Goal: Register for event/course

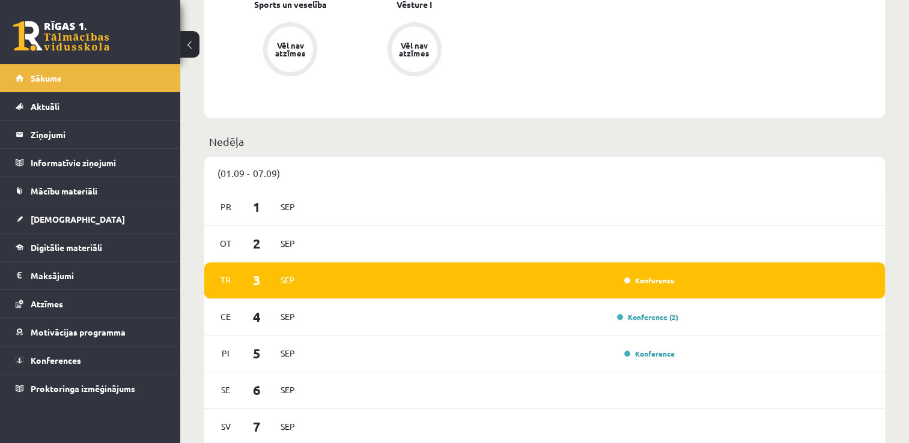
scroll to position [622, 0]
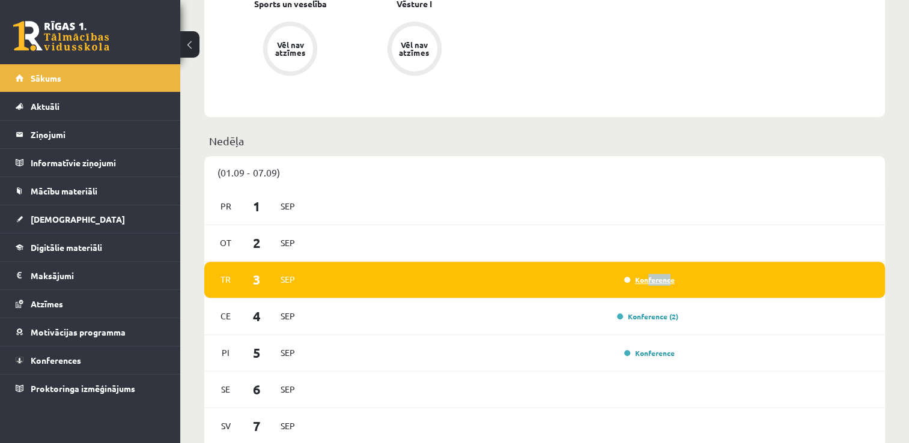
drag, startPoint x: 670, startPoint y: 286, endPoint x: 649, endPoint y: 279, distance: 22.2
click at [649, 279] on div "Konference" at bounding box center [648, 280] width 60 height 12
click at [649, 279] on link "Konference" at bounding box center [649, 280] width 50 height 10
click at [597, 280] on div "Konference" at bounding box center [493, 279] width 369 height 13
click at [654, 283] on link "Konference" at bounding box center [649, 280] width 50 height 10
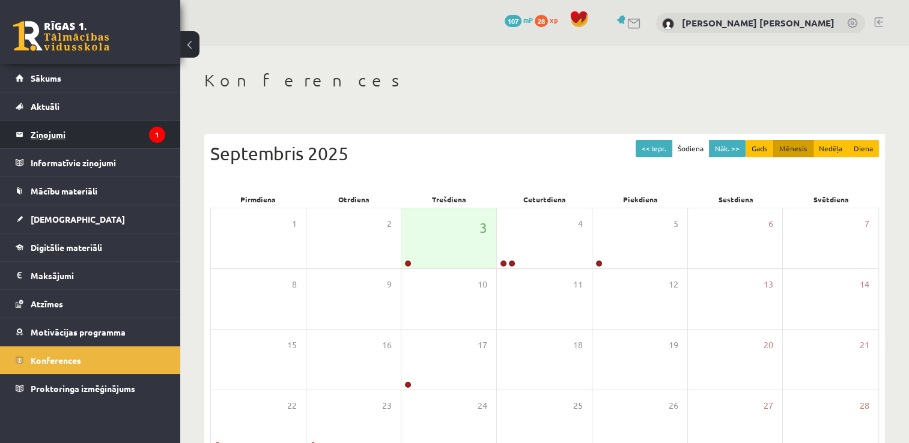
click at [43, 138] on legend "Ziņojumi 1" at bounding box center [98, 135] width 135 height 28
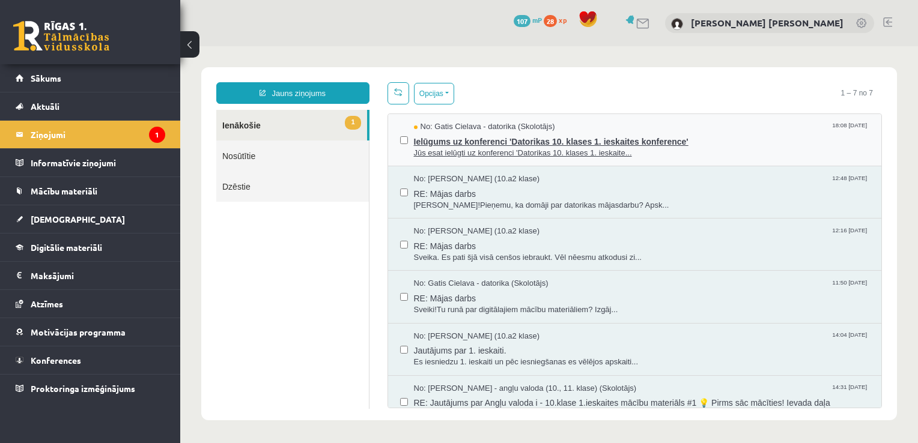
click at [475, 148] on span "Jūs esat ielūgti uz konferenci 'Datorikas 10. klases 1. ieskaite..." at bounding box center [642, 153] width 456 height 11
click at [478, 141] on span "Ielūgums uz konferenci 'Datorikas 10. klases 1. ieskaites konference'" at bounding box center [642, 140] width 456 height 15
click at [568, 145] on span "Ielūgums uz konferenci 'Datorikas 10. klases 1. ieskaites konference'" at bounding box center [642, 140] width 456 height 15
click at [560, 148] on span "Jūs esat ielūgti uz konferenci 'Datorikas 10. klases 1. ieskaite..." at bounding box center [642, 153] width 456 height 11
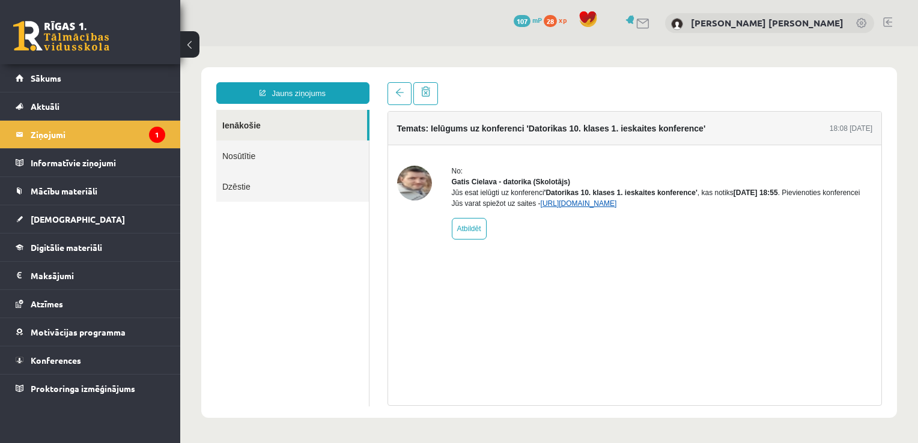
click at [584, 208] on link "[URL][DOMAIN_NAME]" at bounding box center [579, 203] width 76 height 8
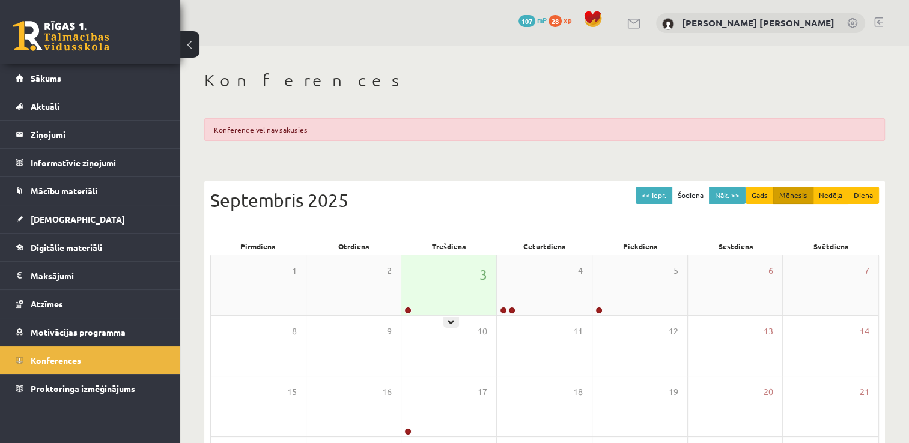
click at [455, 284] on div "3" at bounding box center [448, 285] width 95 height 60
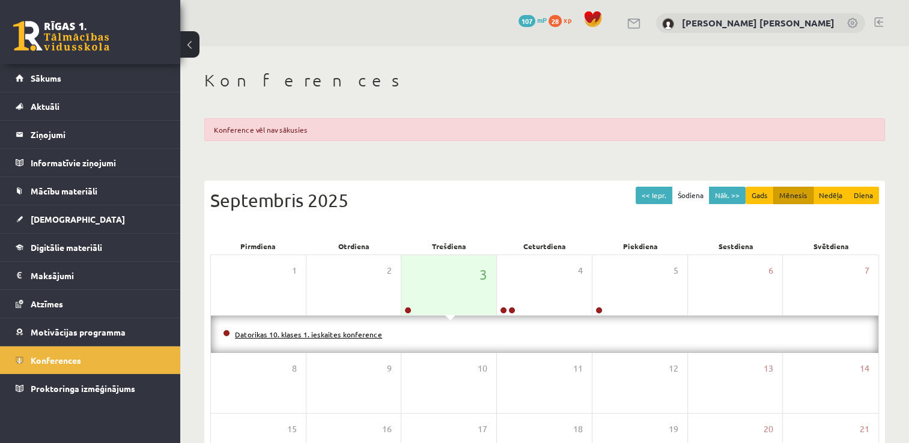
click at [337, 335] on link "Datorikas 10. klases 1. ieskaites konference" at bounding box center [308, 335] width 147 height 10
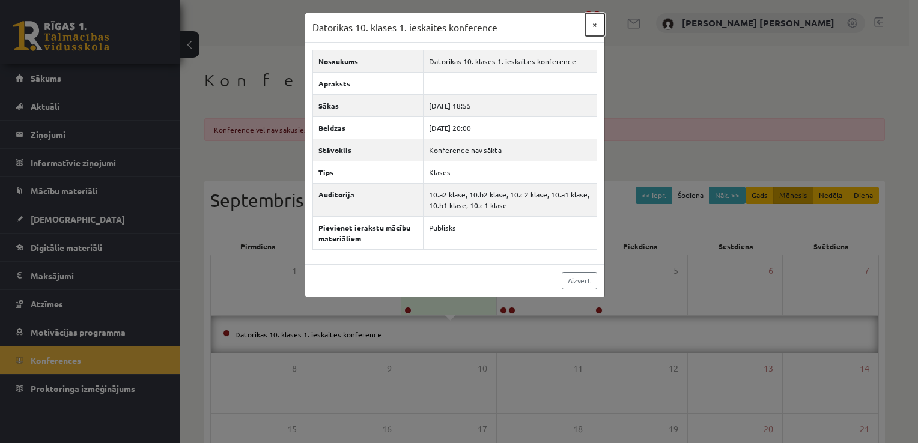
click at [595, 25] on button "×" at bounding box center [594, 24] width 19 height 23
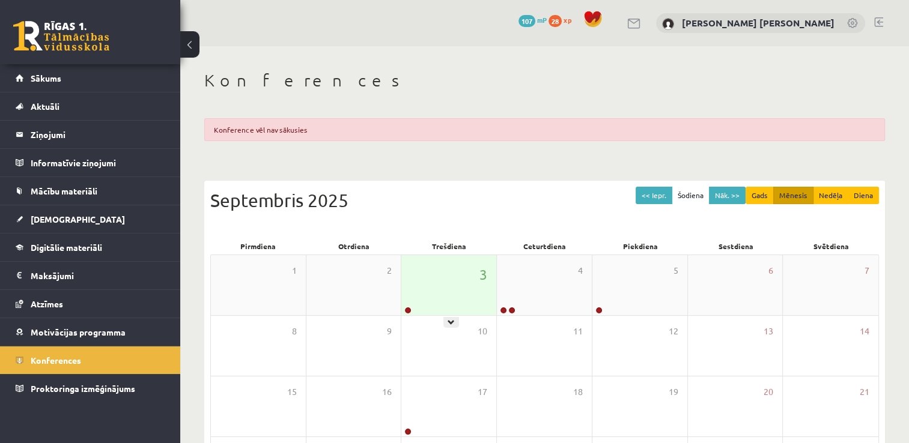
click at [460, 259] on div "3" at bounding box center [448, 285] width 95 height 60
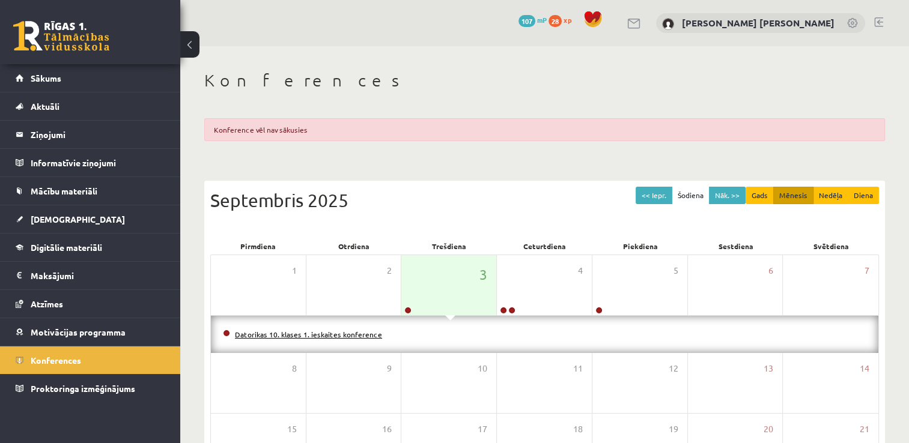
click at [336, 336] on link "Datorikas 10. klases 1. ieskaites konference" at bounding box center [308, 335] width 147 height 10
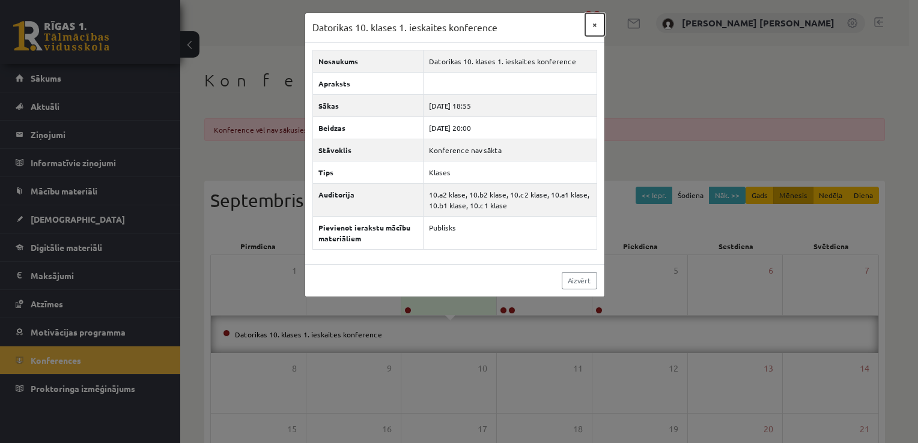
click at [595, 28] on button "×" at bounding box center [594, 24] width 19 height 23
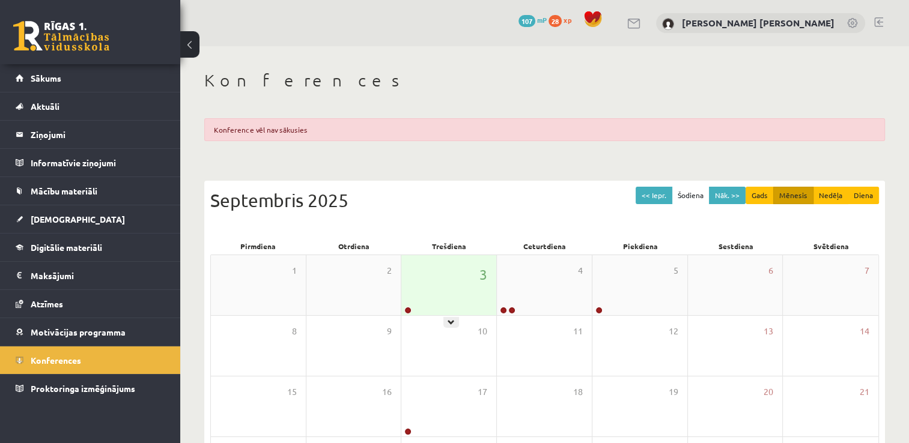
click at [469, 261] on div "3" at bounding box center [448, 285] width 95 height 60
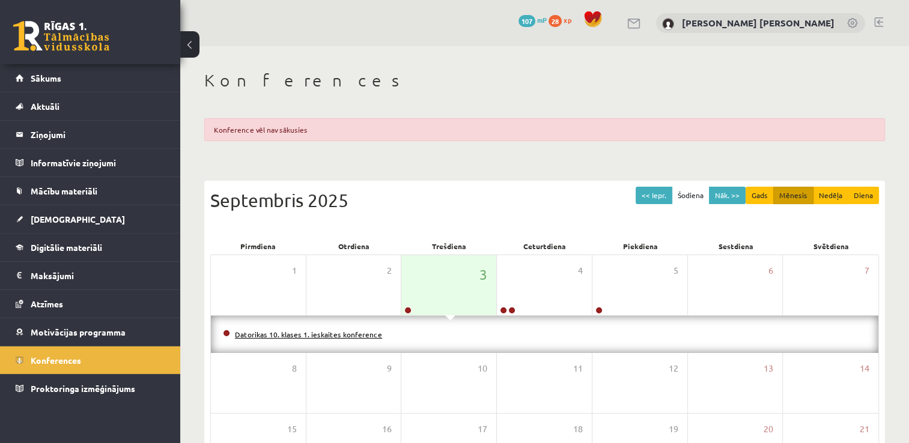
click at [334, 334] on link "Datorikas 10. klases 1. ieskaites konference" at bounding box center [308, 335] width 147 height 10
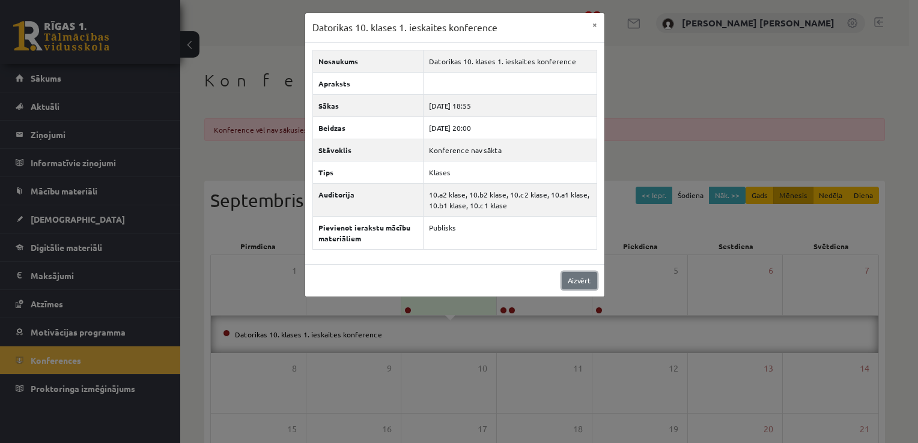
click at [581, 275] on link "Aizvērt" at bounding box center [579, 280] width 35 height 17
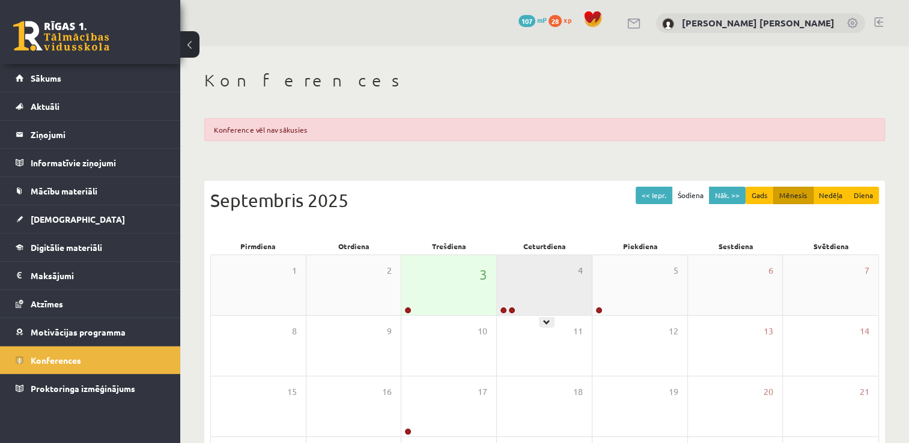
click at [563, 282] on div "4" at bounding box center [544, 285] width 95 height 60
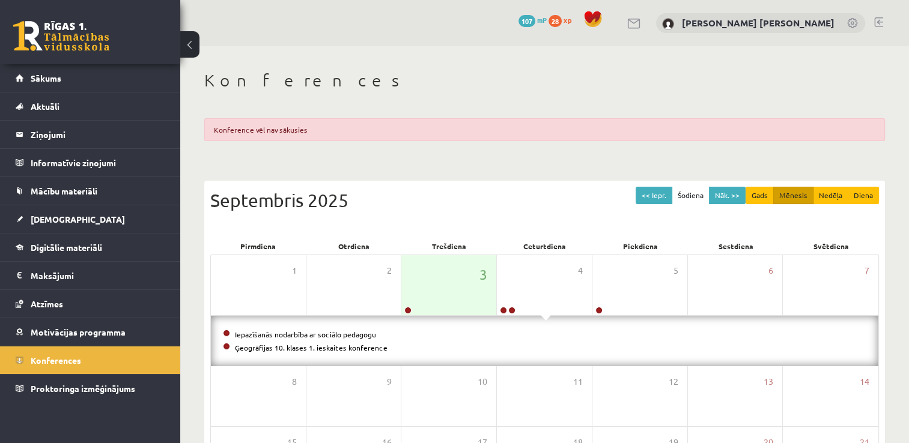
click at [431, 161] on div "Konferences Konference vēl nav sākusies << Iepr. Šodiena Nāk. >> Gads Mēnesis N…" at bounding box center [544, 358] width 728 height 625
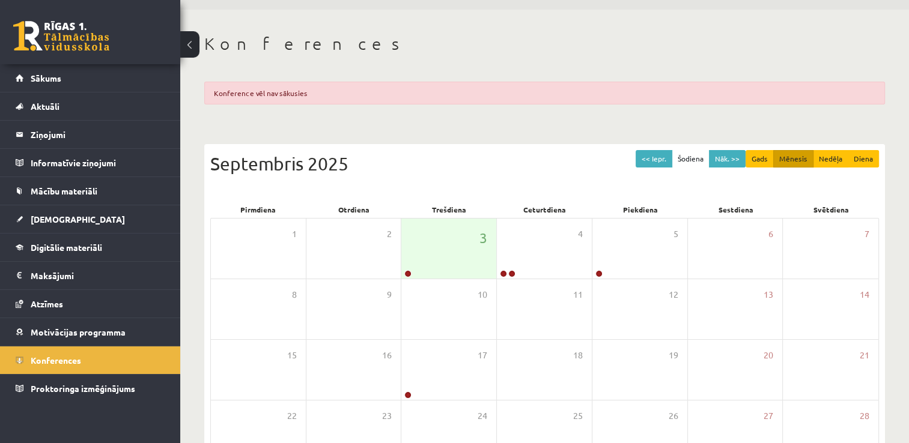
scroll to position [32, 0]
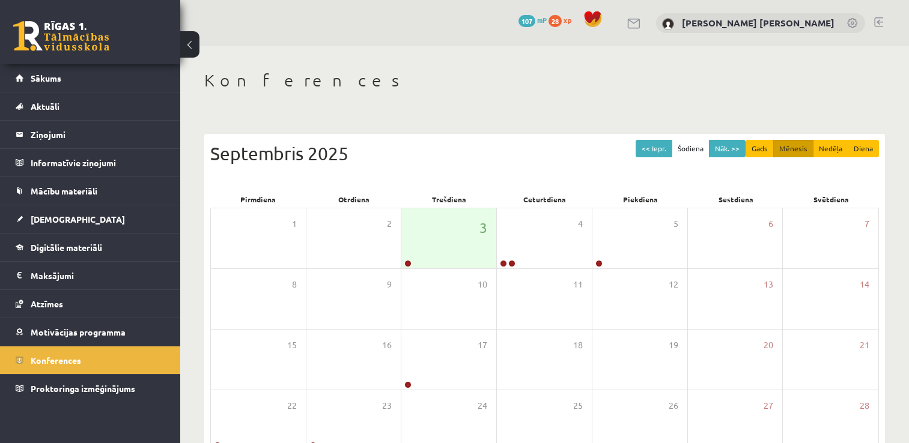
scroll to position [32, 0]
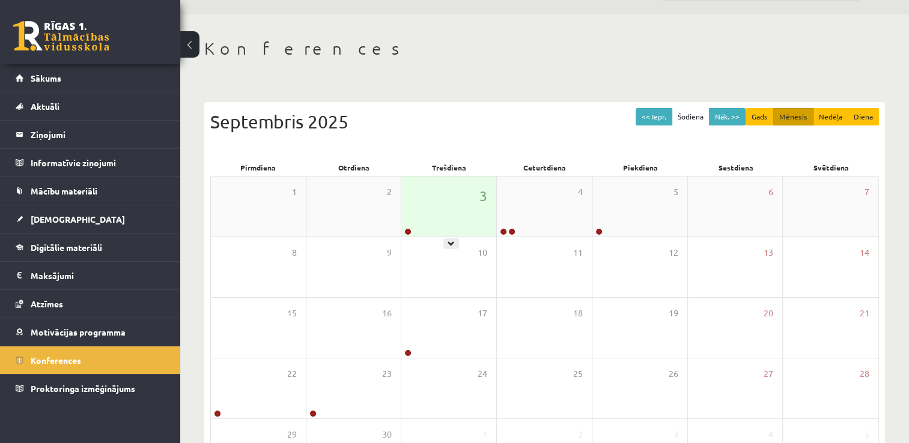
click at [458, 188] on div "3" at bounding box center [448, 207] width 95 height 60
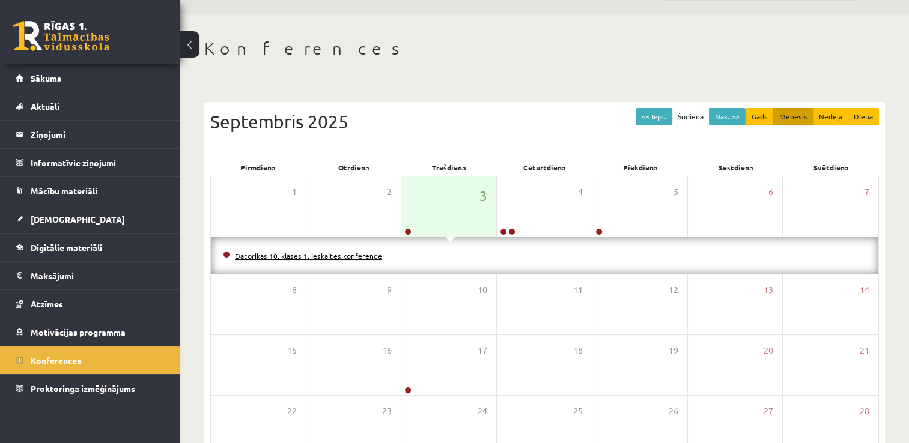
click at [345, 252] on link "Datorikas 10. klases 1. ieskaites konference" at bounding box center [308, 256] width 147 height 10
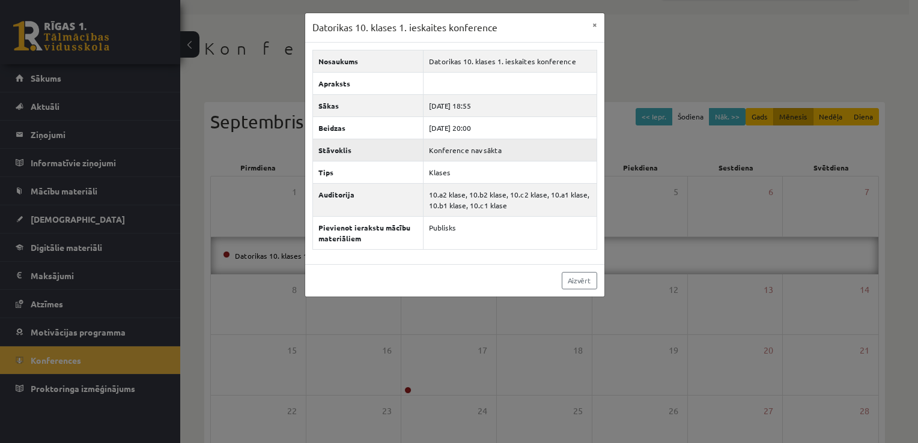
click at [490, 144] on td "Konference nav sākta" at bounding box center [509, 150] width 173 height 22
click at [591, 26] on button "×" at bounding box center [594, 24] width 19 height 23
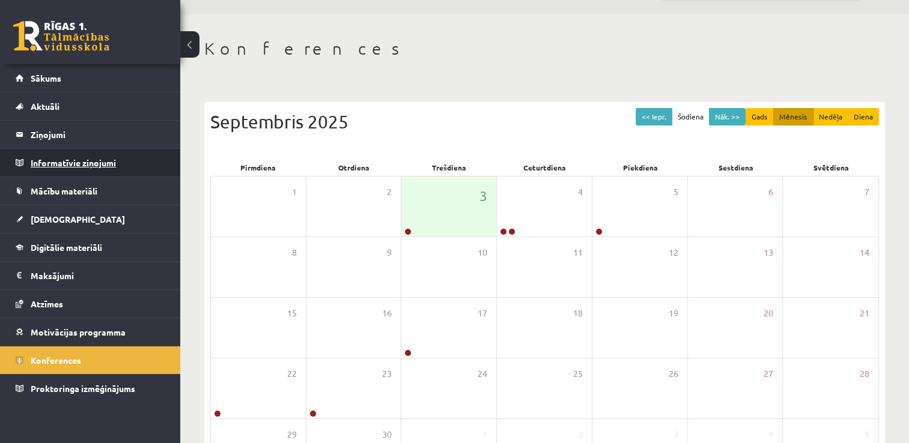
click at [94, 162] on legend "Informatīvie ziņojumi 0" at bounding box center [98, 163] width 135 height 28
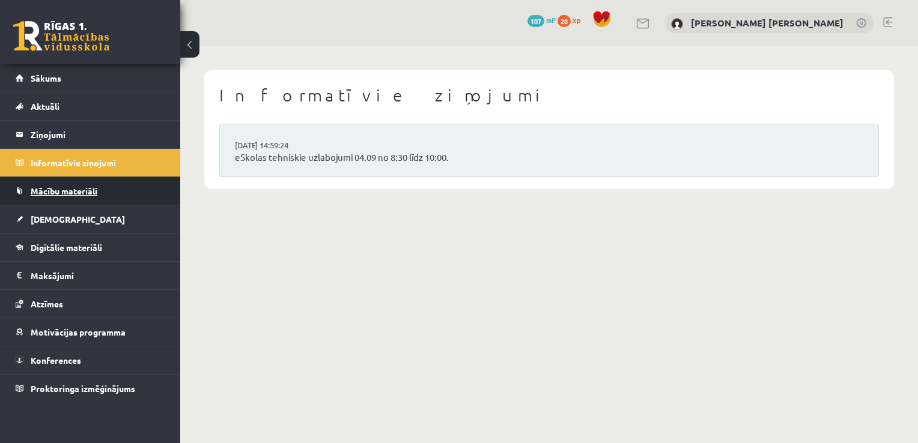
click at [72, 189] on span "Mācību materiāli" at bounding box center [64, 191] width 67 height 11
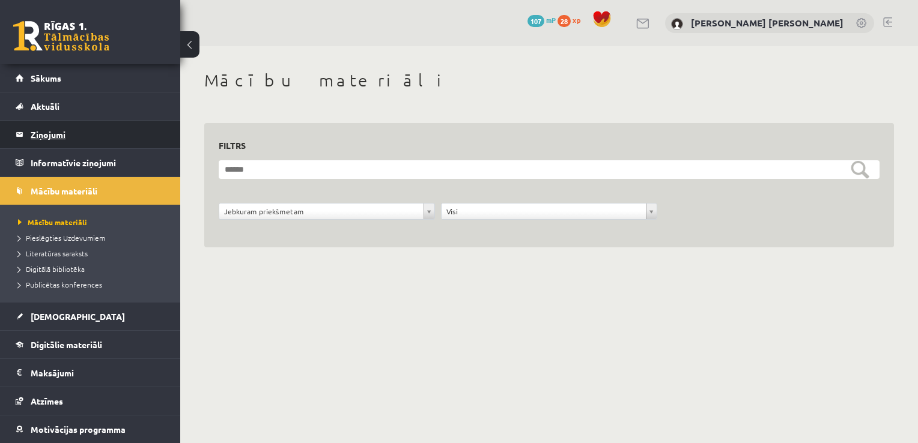
click at [64, 136] on legend "Ziņojumi 0" at bounding box center [98, 135] width 135 height 28
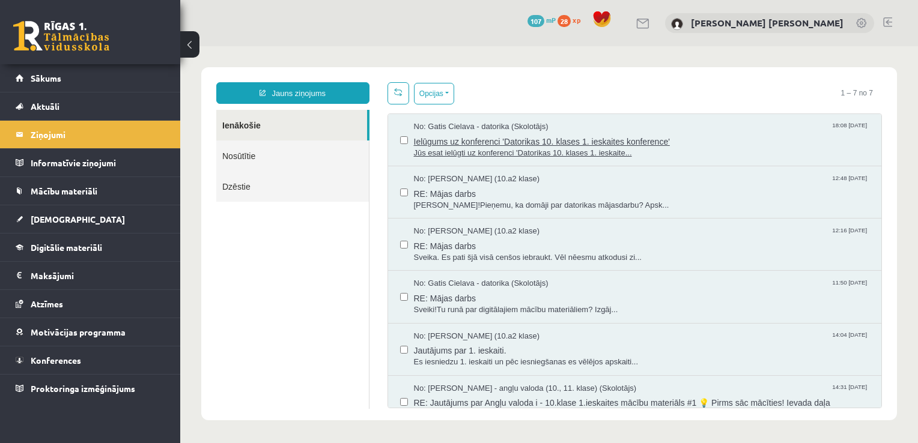
click at [464, 141] on span "Ielūgums uz konferenci 'Datorikas 10. klases 1. ieskaites konference'" at bounding box center [642, 140] width 456 height 15
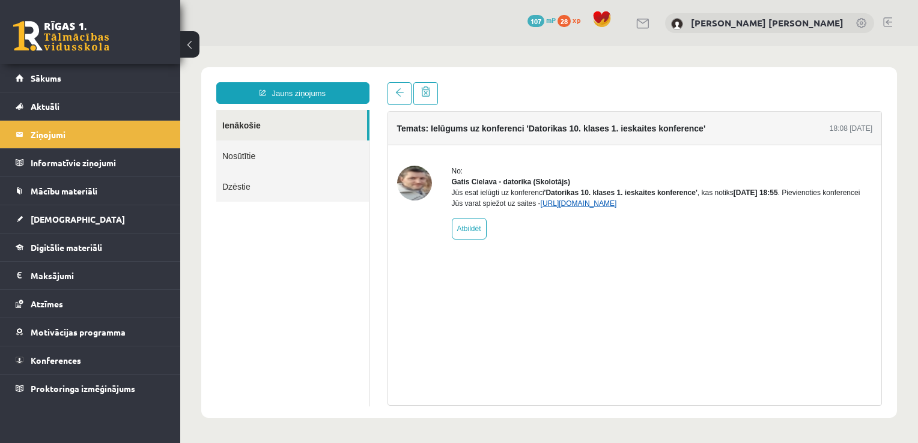
click at [617, 208] on link "https://eskola.r1tv.lv/conferences/4490/join" at bounding box center [579, 203] width 76 height 8
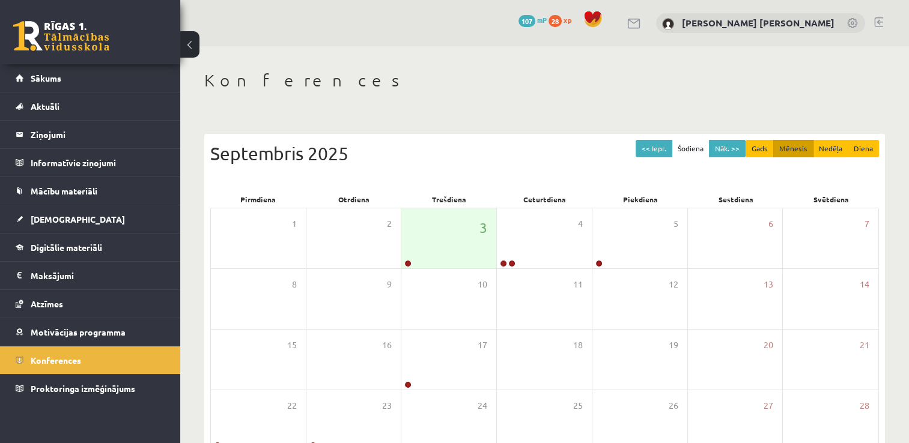
click at [287, 89] on h1 "Konferences" at bounding box center [544, 80] width 680 height 20
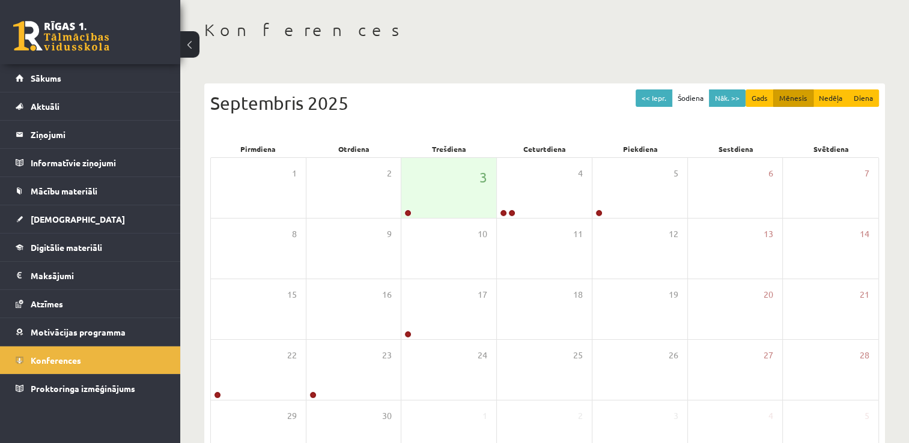
scroll to position [29, 0]
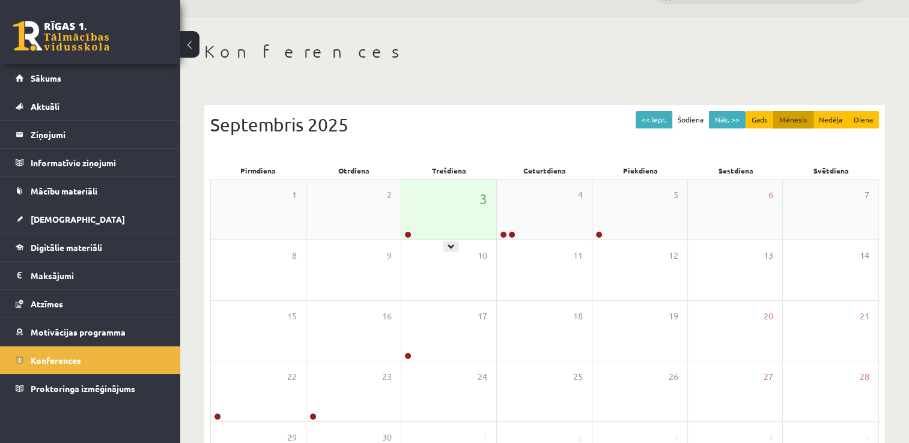
click at [494, 229] on div "3" at bounding box center [448, 210] width 95 height 60
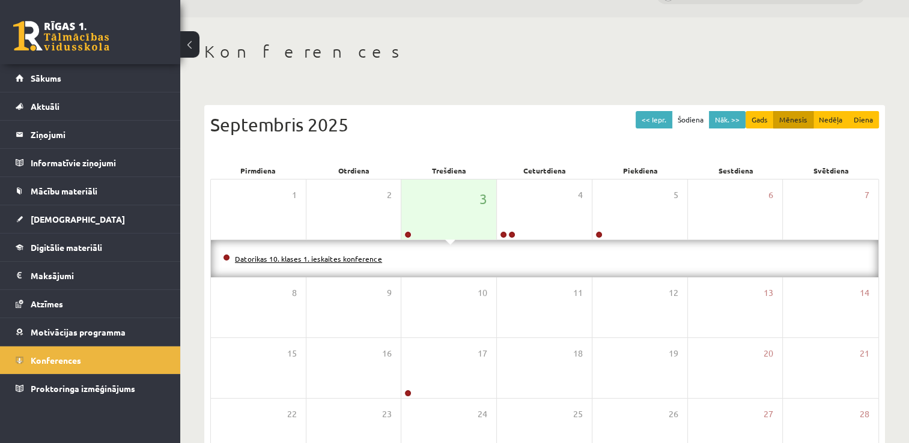
click at [370, 259] on link "Datorikas 10. klases 1. ieskaites konference" at bounding box center [308, 259] width 147 height 10
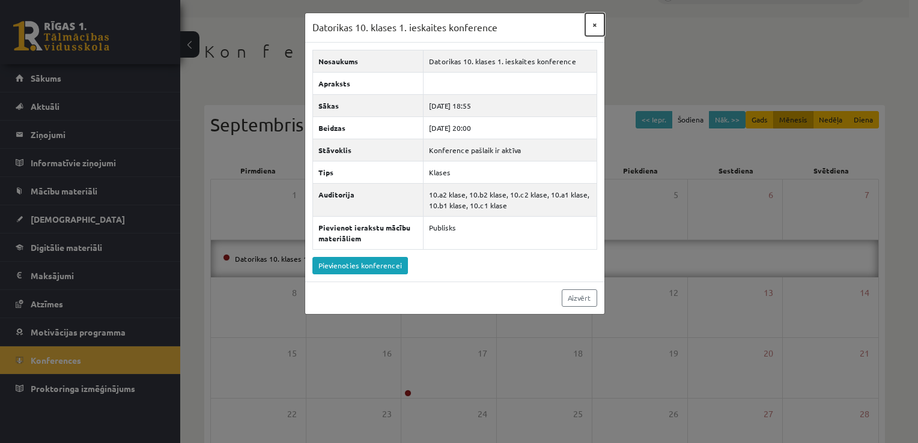
click at [592, 31] on button "×" at bounding box center [594, 24] width 19 height 23
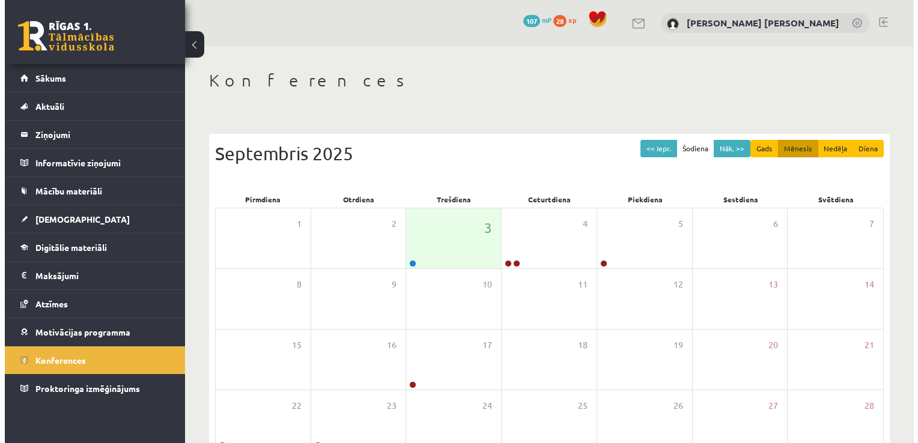
scroll to position [29, 0]
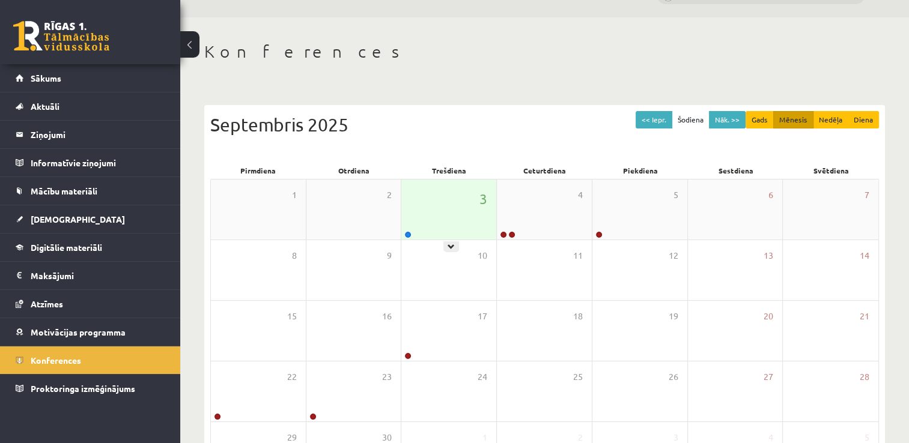
click at [443, 211] on div "3" at bounding box center [448, 210] width 95 height 60
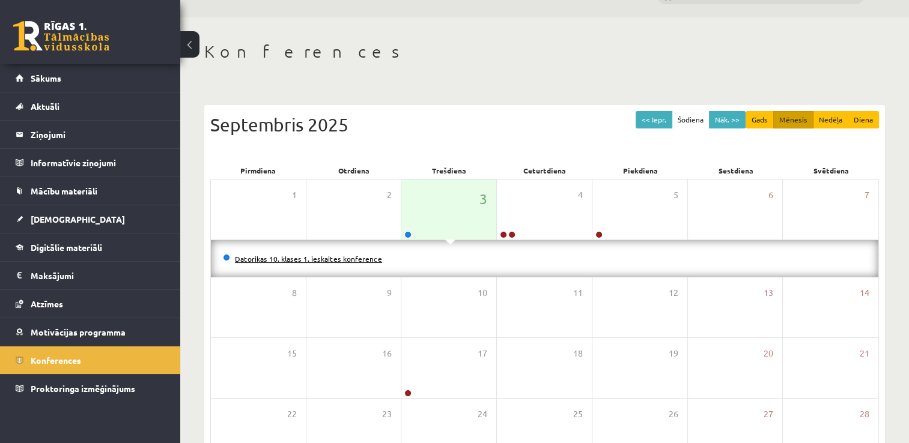
click at [321, 256] on link "Datorikas 10. klases 1. ieskaites konference" at bounding box center [308, 259] width 147 height 10
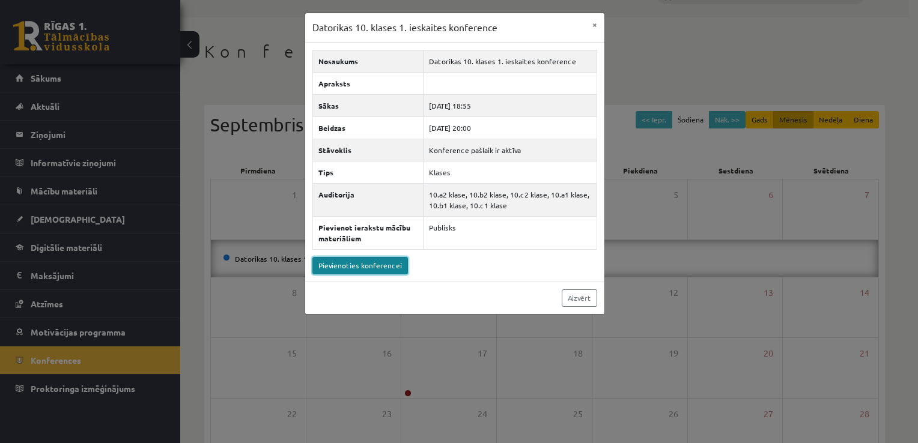
click at [359, 265] on link "Pievienoties konferencei" at bounding box center [359, 265] width 95 height 17
